Goal: Information Seeking & Learning: Learn about a topic

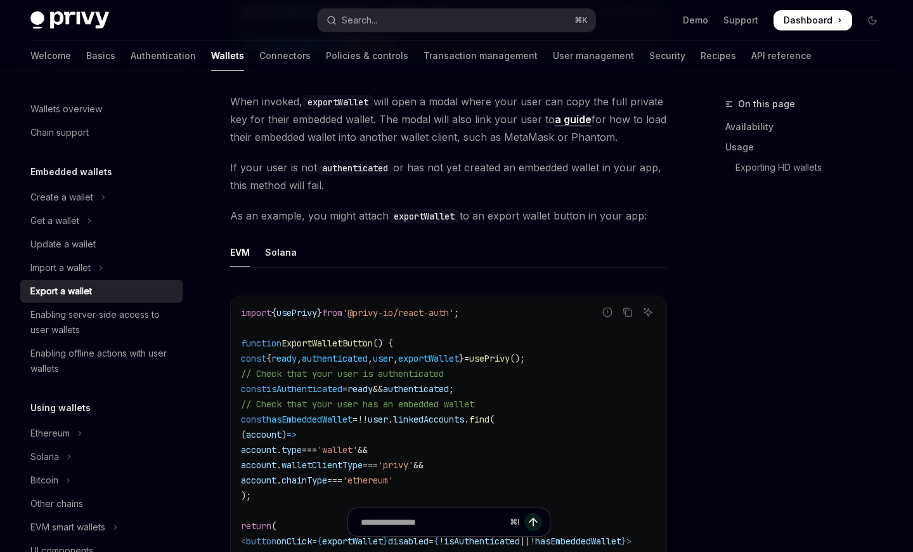
scroll to position [539, 0]
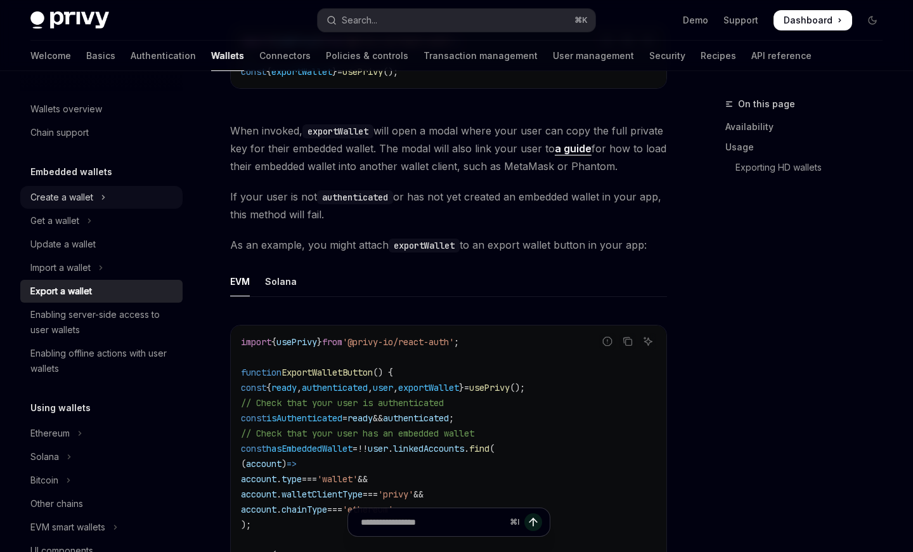
click at [84, 195] on div "Create a wallet" at bounding box center [61, 197] width 63 height 15
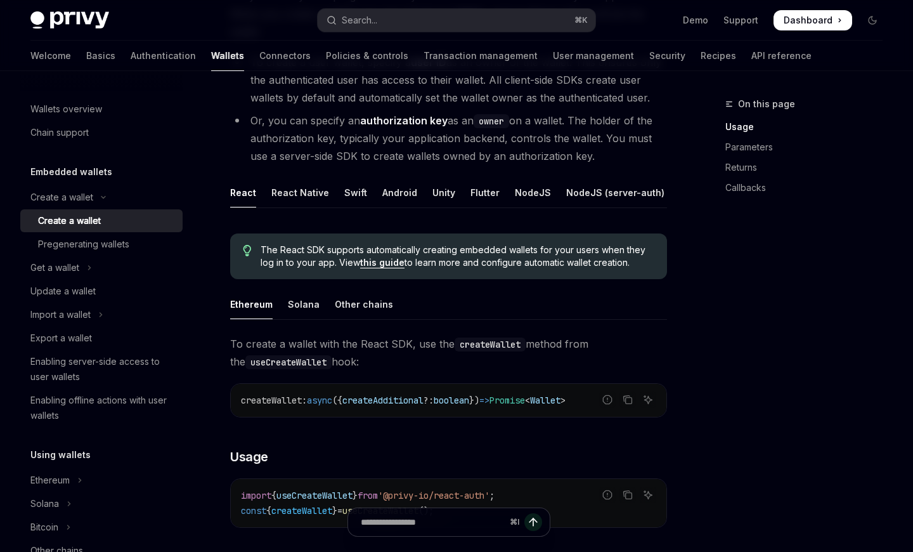
scroll to position [180, 0]
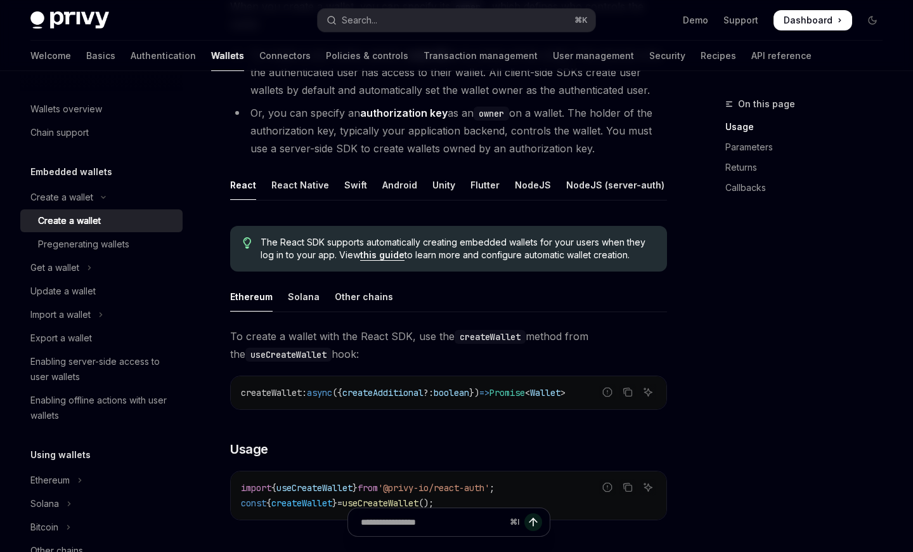
click at [382, 259] on link "this guide" at bounding box center [382, 254] width 44 height 11
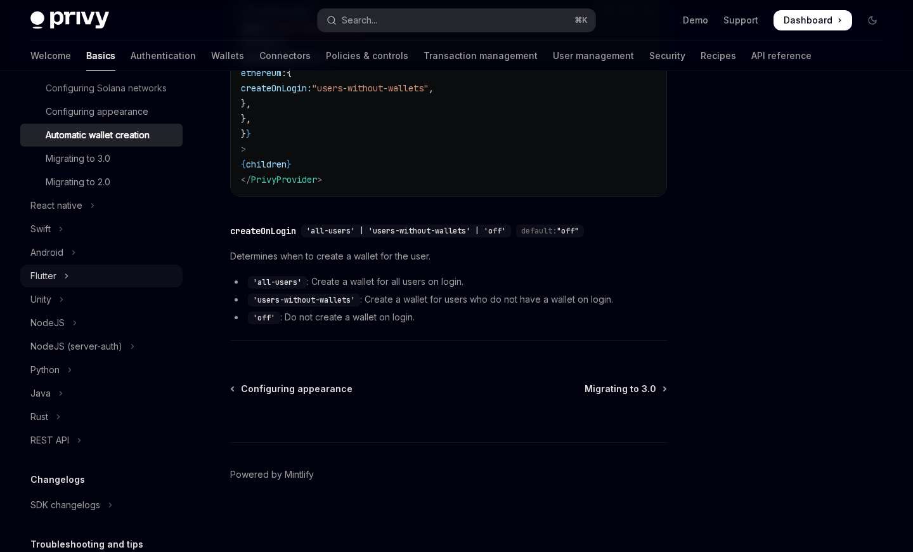
scroll to position [338, 0]
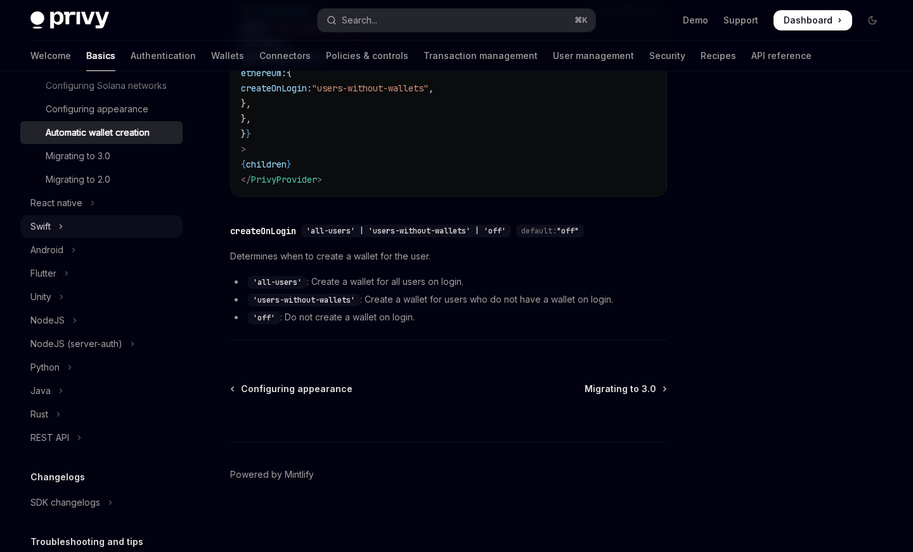
click at [59, 228] on icon "Toggle Swift section" at bounding box center [60, 226] width 5 height 15
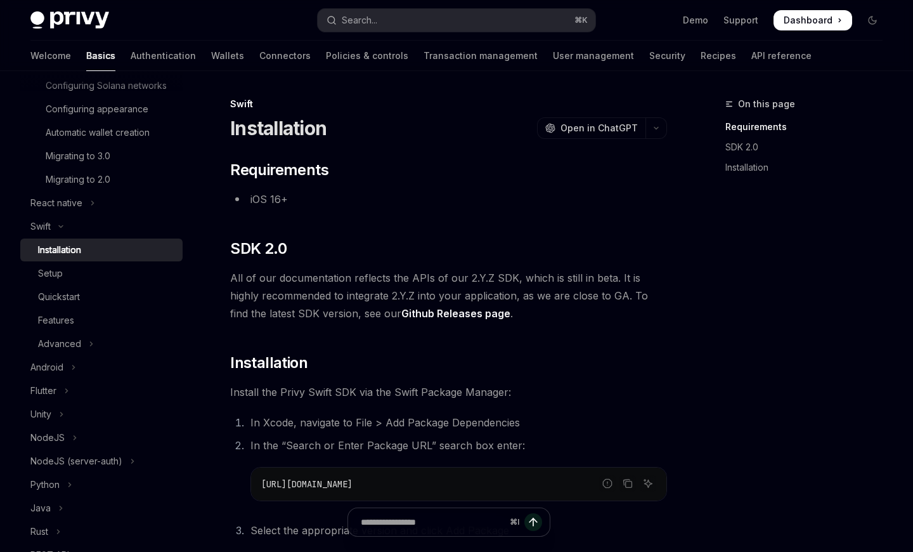
click at [66, 242] on div "Installation" at bounding box center [59, 249] width 43 height 15
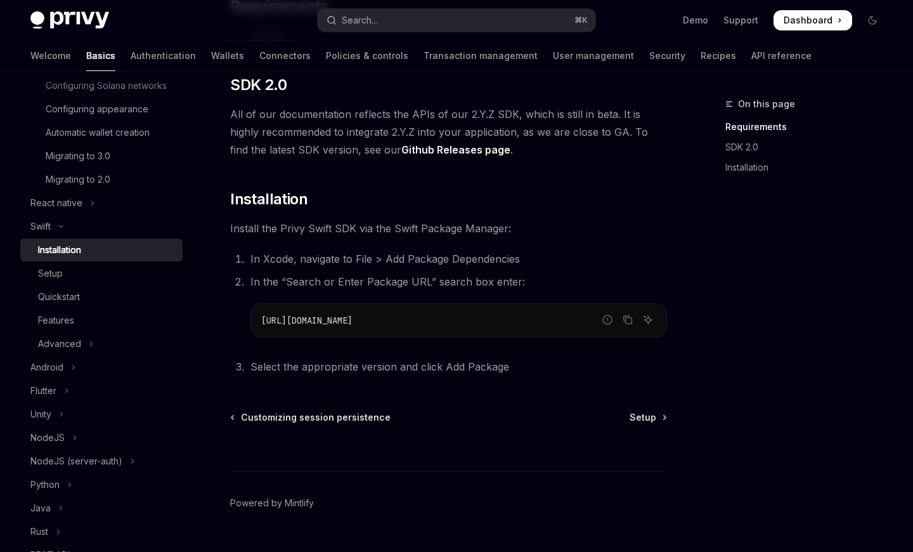
scroll to position [192, 0]
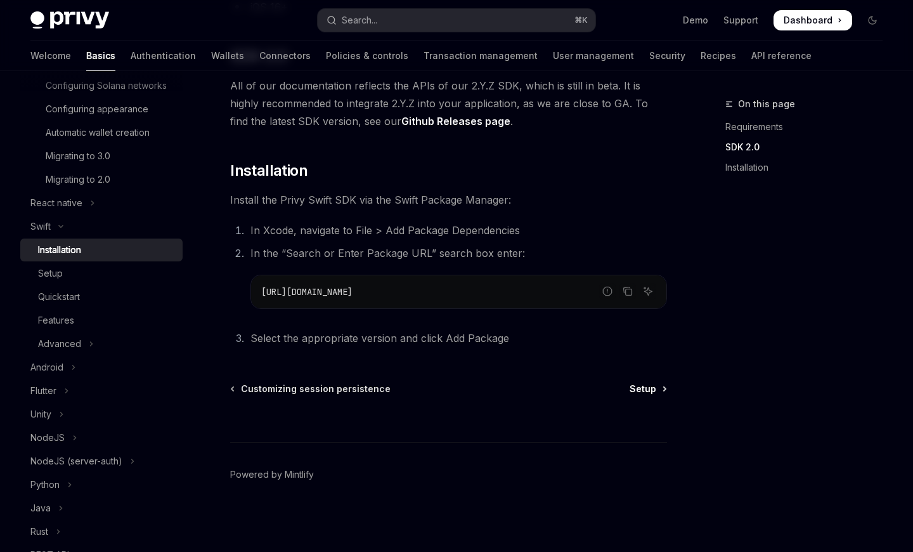
click at [647, 386] on span "Setup" at bounding box center [643, 388] width 27 height 13
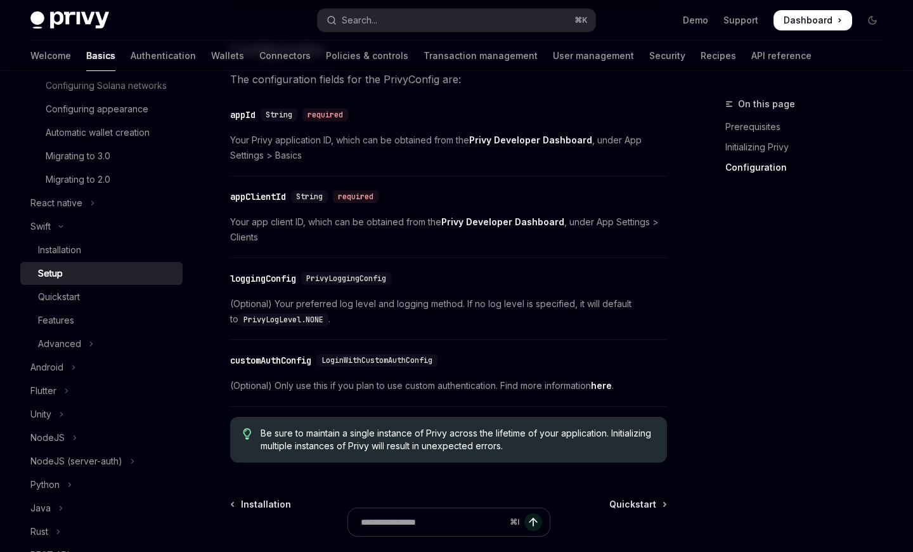
scroll to position [722, 0]
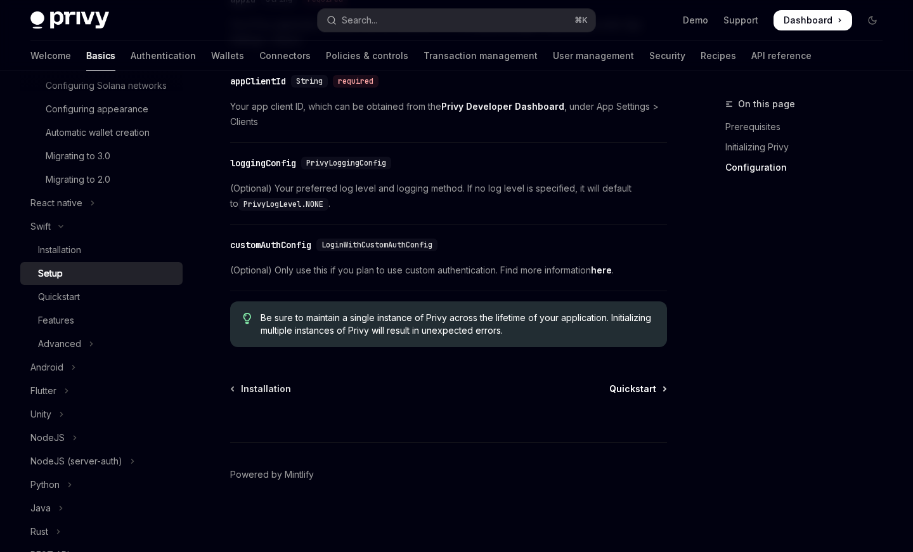
click at [645, 388] on span "Quickstart" at bounding box center [632, 388] width 47 height 13
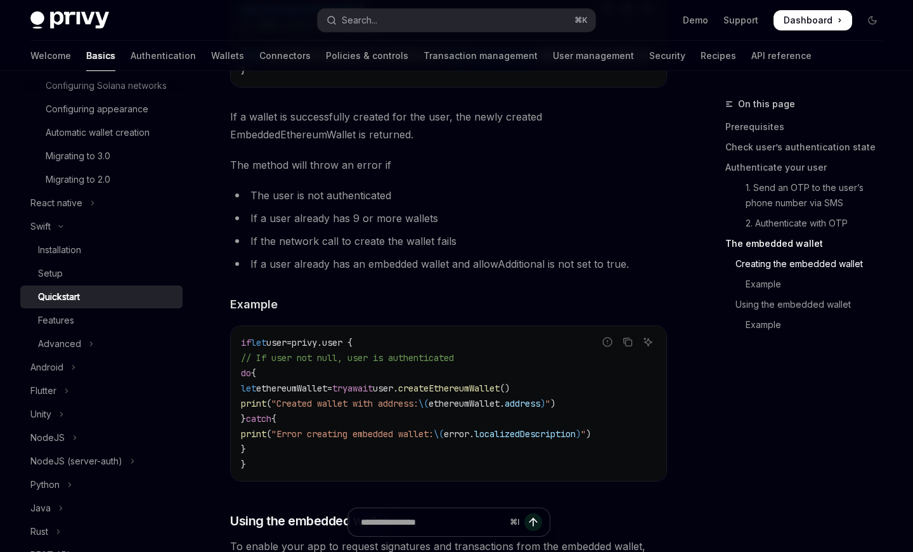
scroll to position [1821, 0]
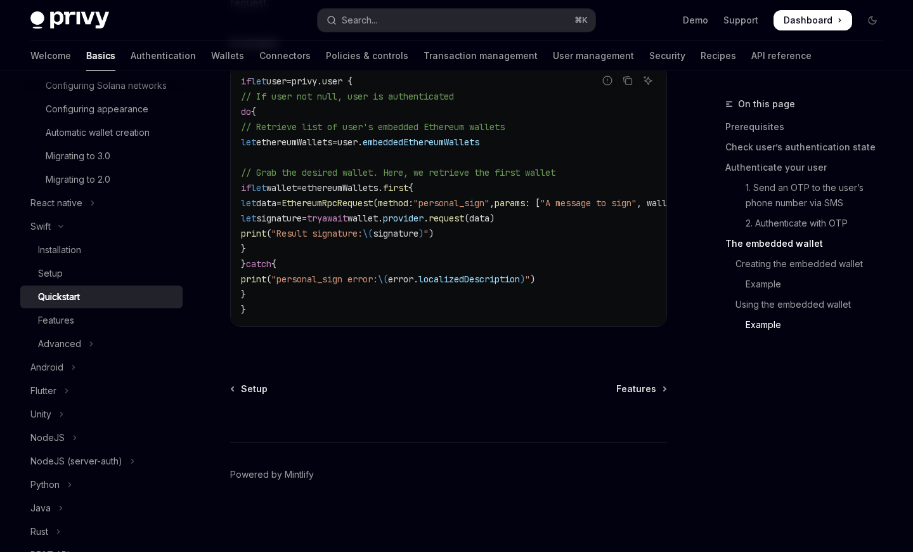
scroll to position [2673, 0]
click at [637, 394] on span "Features" at bounding box center [636, 388] width 40 height 13
type textarea "*"
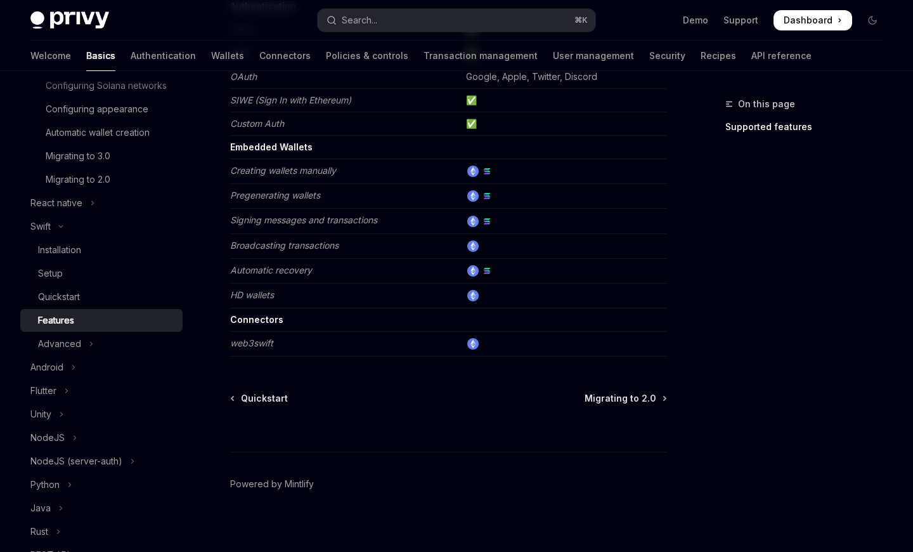
scroll to position [228, 0]
